Goal: Navigation & Orientation: Find specific page/section

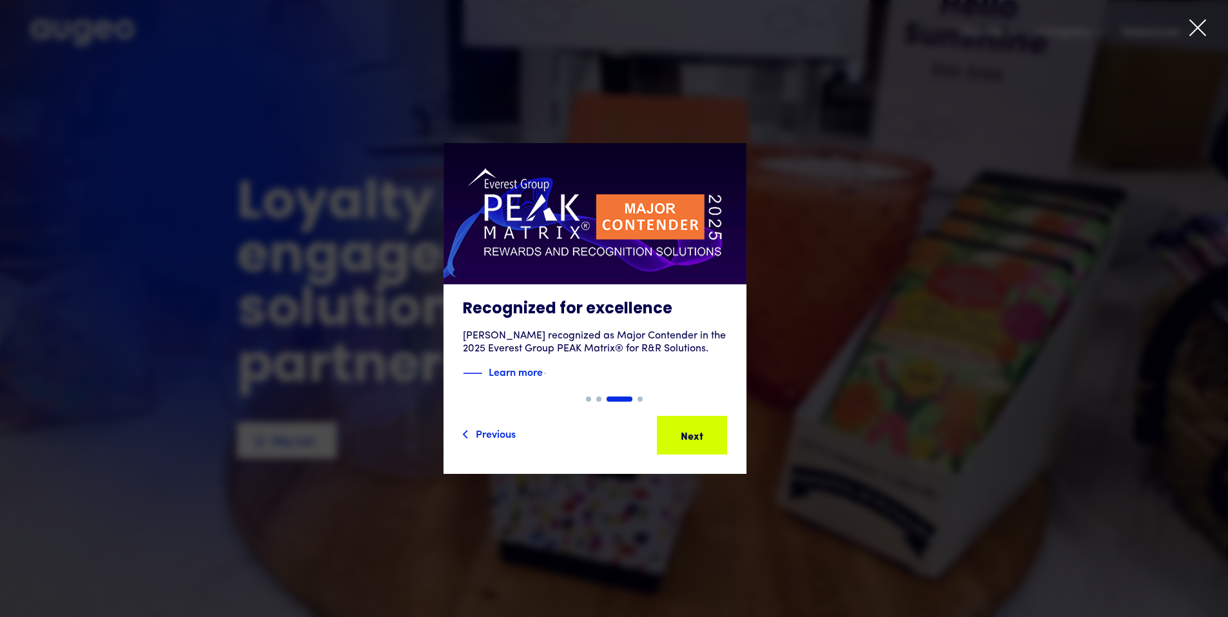
click at [917, 358] on div "3 of 4" at bounding box center [595, 308] width 1228 height 331
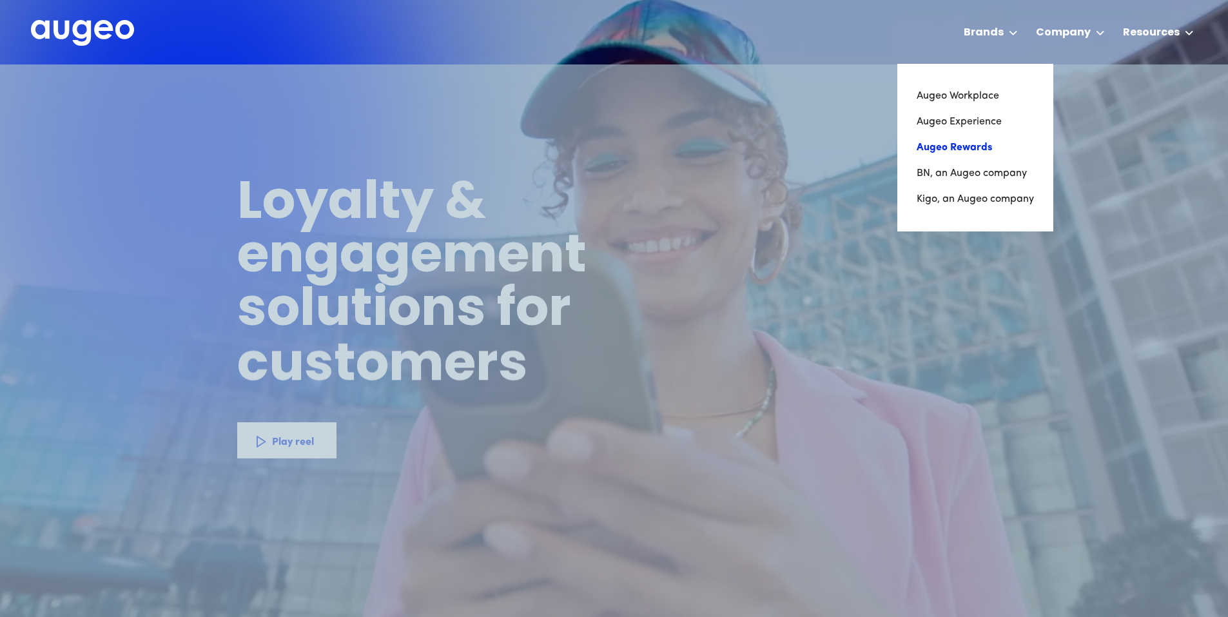
click at [967, 146] on link "Augeo Rewards" at bounding box center [975, 148] width 117 height 26
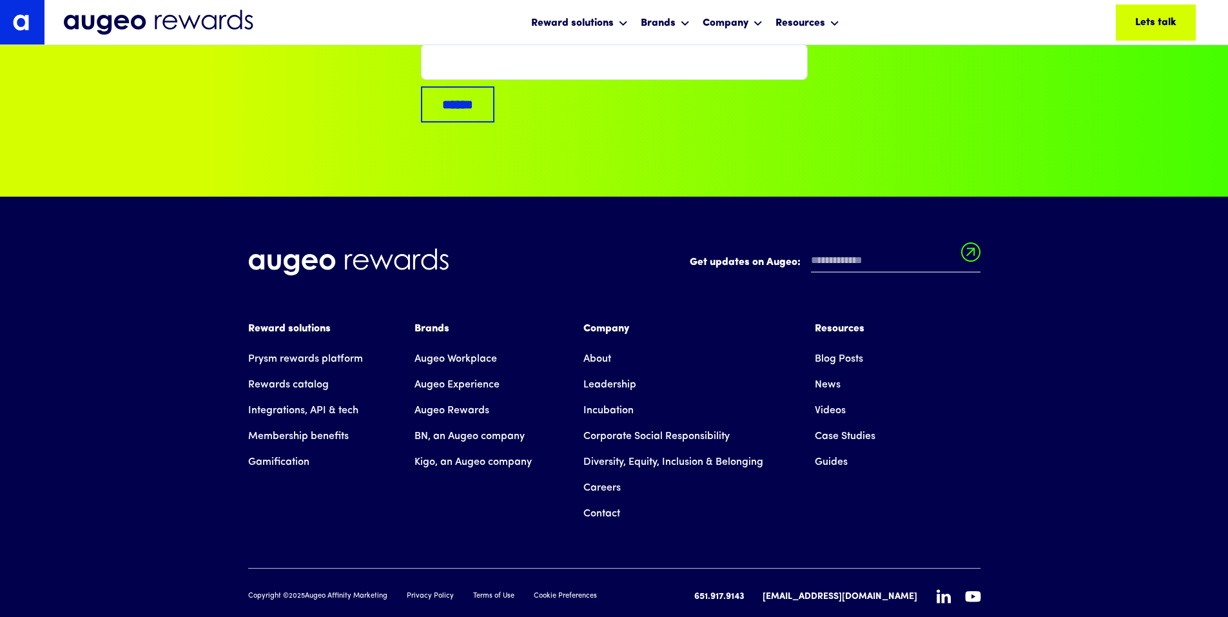
scroll to position [8723, 0]
click at [613, 371] on link "Leadership" at bounding box center [610, 384] width 53 height 26
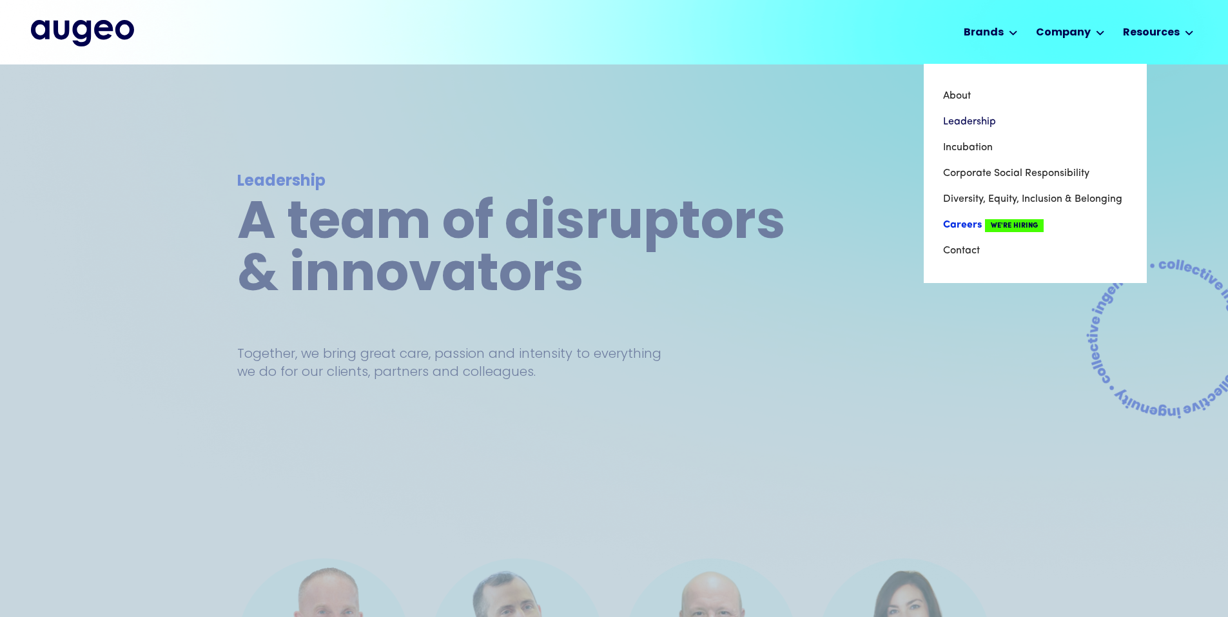
click at [967, 231] on link "Careers We're Hiring" at bounding box center [1035, 225] width 184 height 26
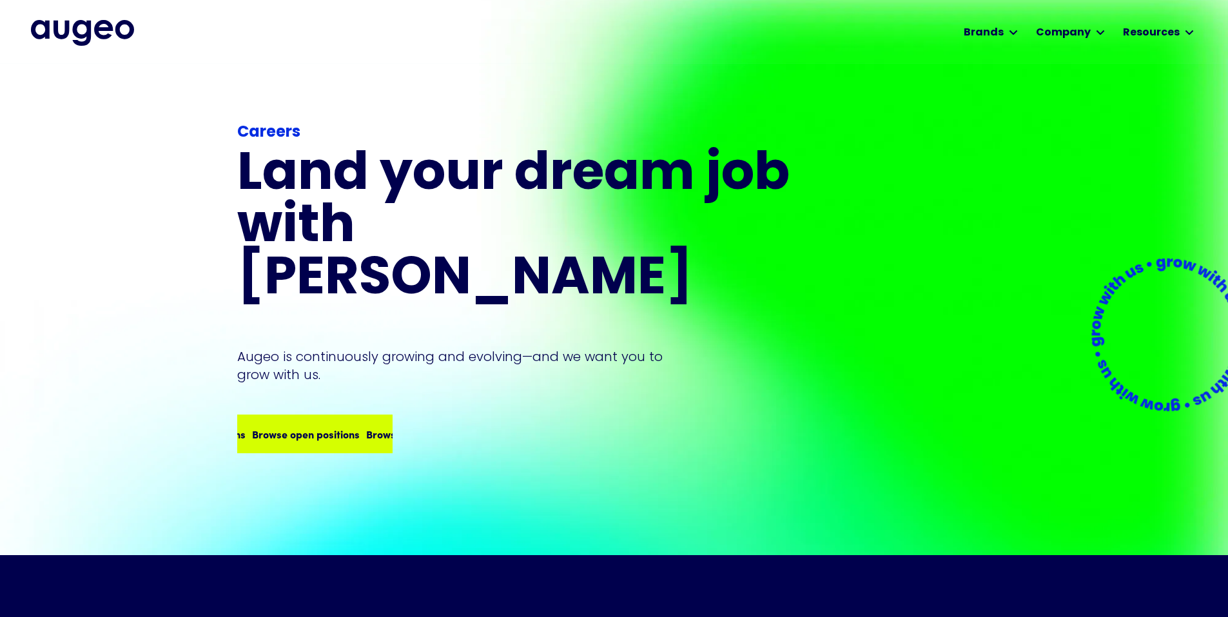
scroll to position [2, 0]
click at [366, 427] on div "Browse open positions" at bounding box center [420, 434] width 108 height 15
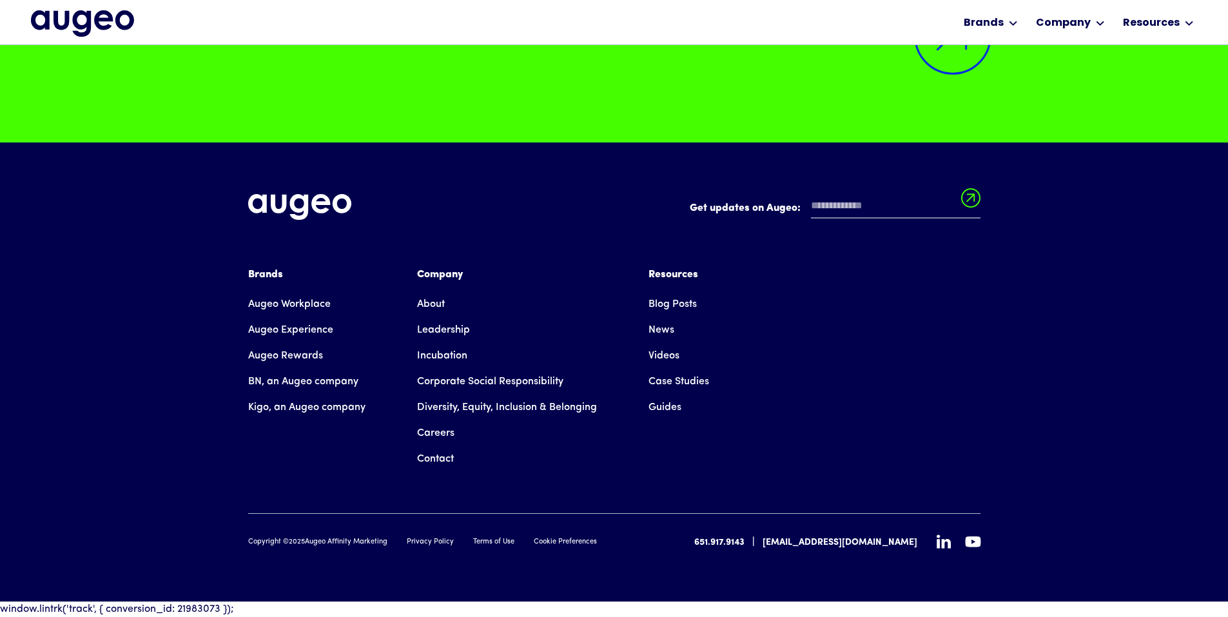
scroll to position [3452, 0]
click at [83, 597] on div "Get updates on Augeo: Get updates on Augeo: Thanks for subscribing! Oops! Somet…" at bounding box center [614, 371] width 1228 height 459
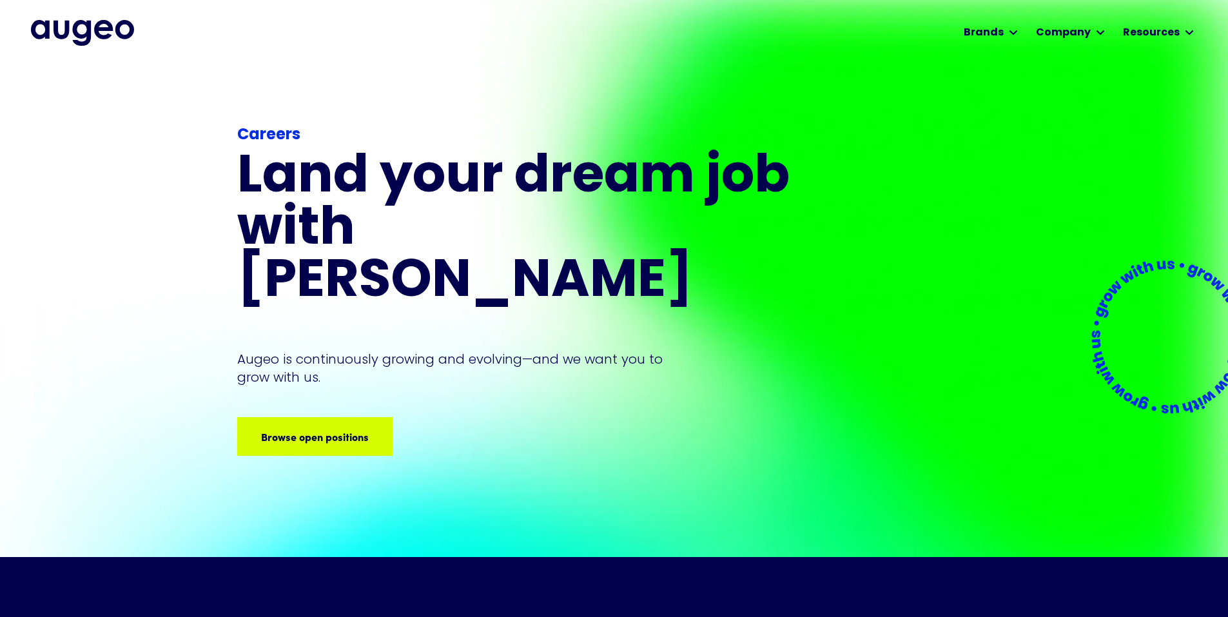
scroll to position [0, 0]
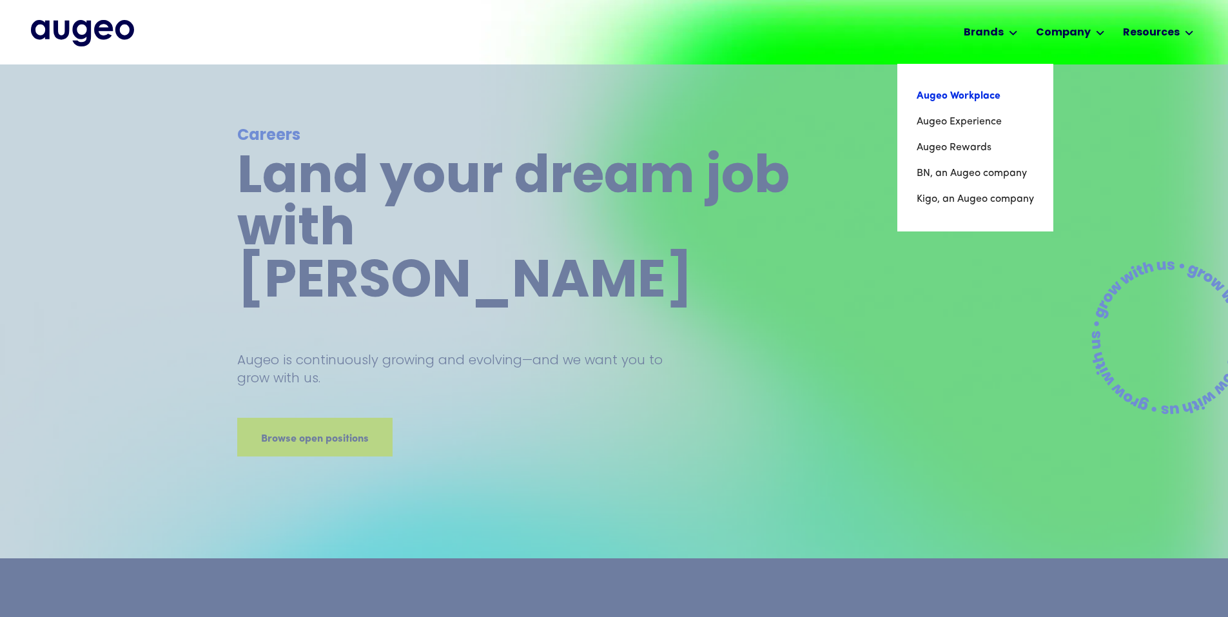
click at [969, 107] on link "Augeo Workplace" at bounding box center [975, 96] width 117 height 26
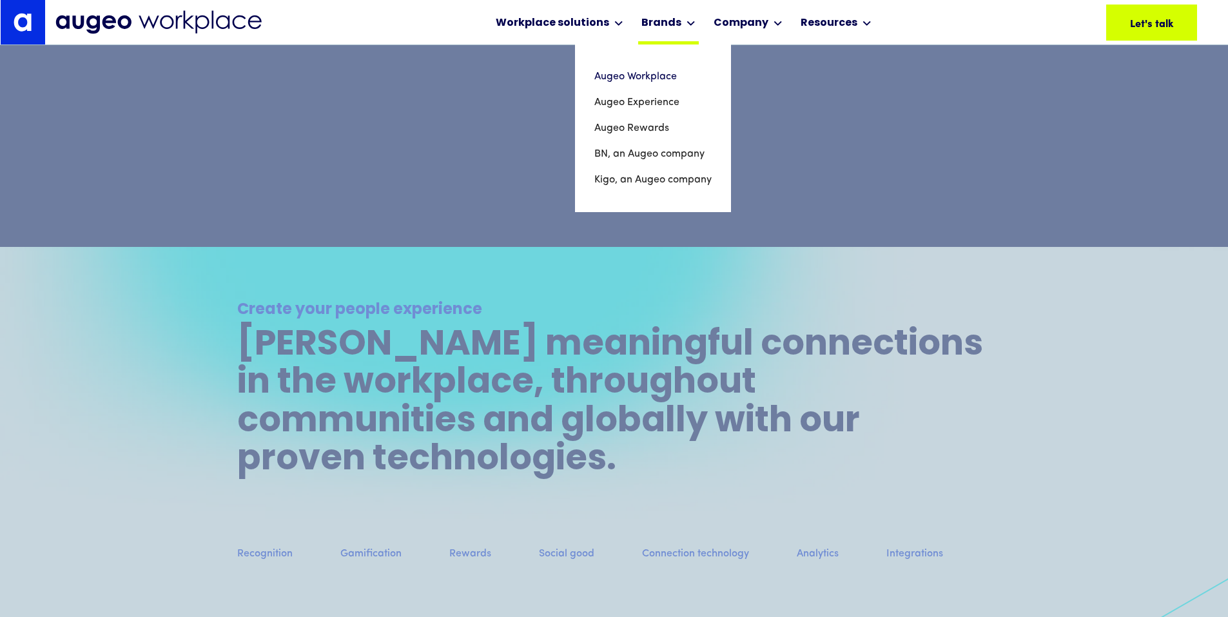
scroll to position [910, 0]
click at [658, 95] on link "Augeo Experience" at bounding box center [652, 103] width 117 height 26
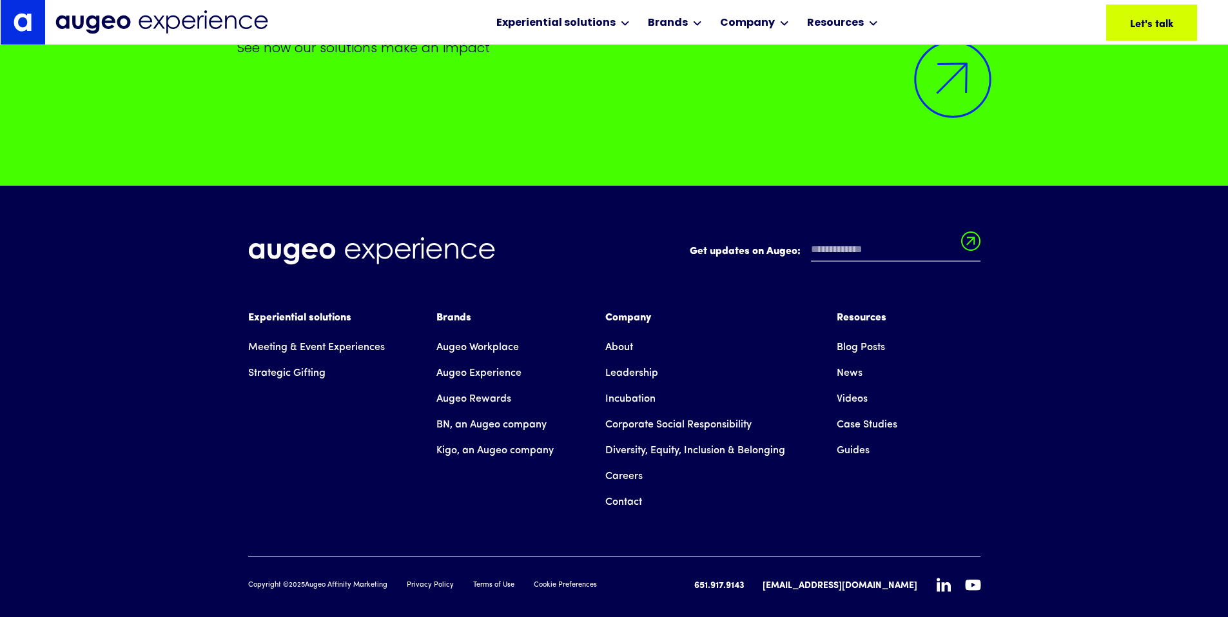
scroll to position [12064, 0]
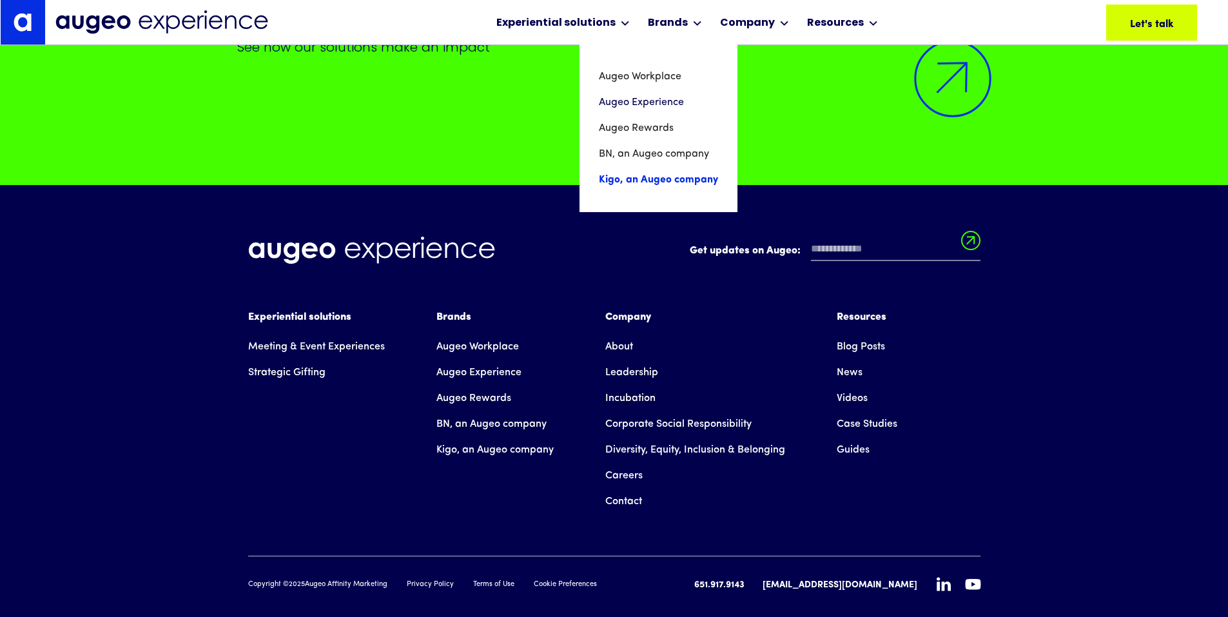
click at [633, 182] on link "Kigo, an Augeo company" at bounding box center [658, 180] width 119 height 26
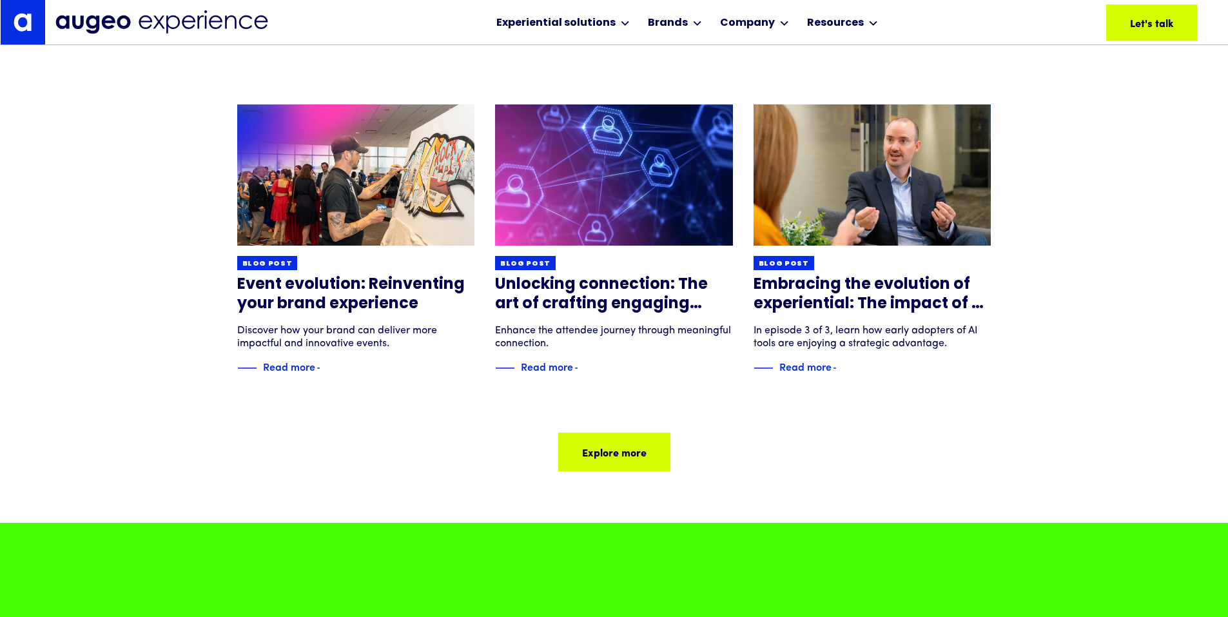
scroll to position [11413, 0]
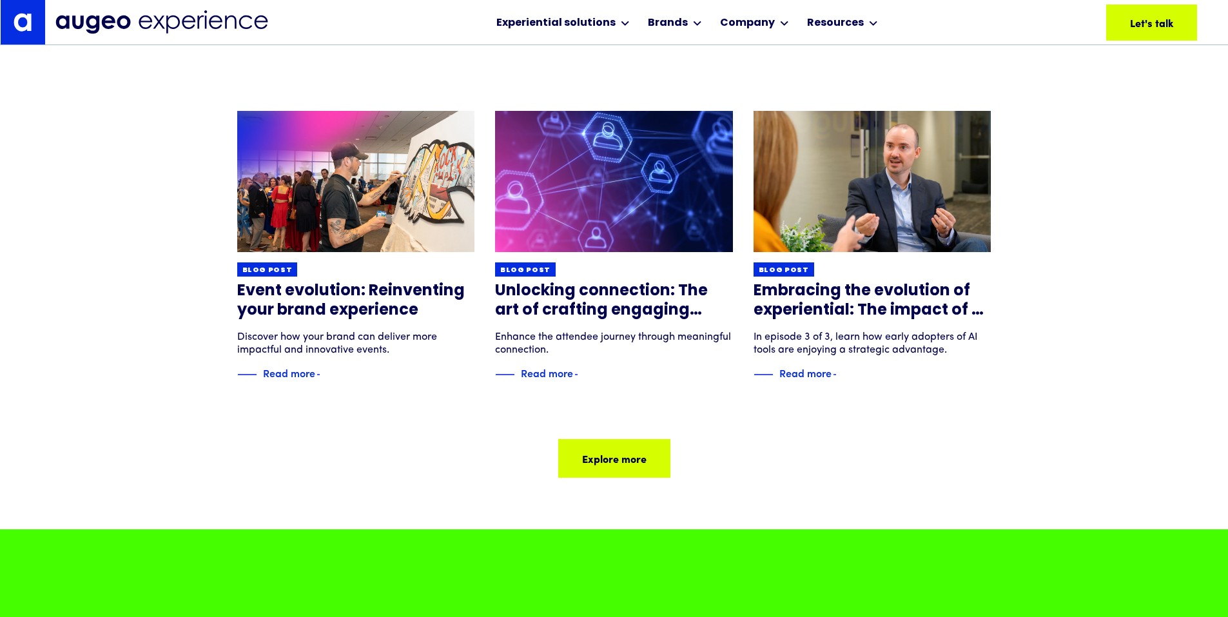
click at [27, 19] on img at bounding box center [23, 22] width 18 height 18
